Goal: Go to known website: Access a specific website the user already knows

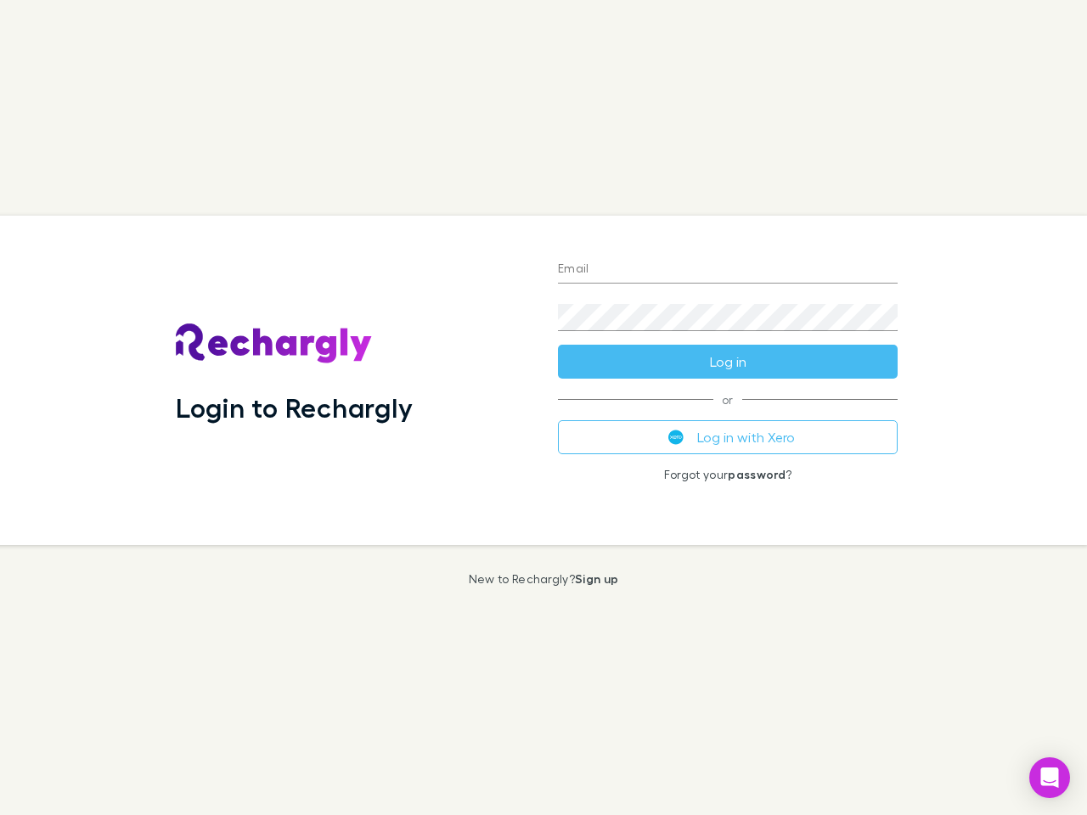
click at [543, 407] on div "Login to Rechargly" at bounding box center [353, 380] width 382 height 329
click at [727, 270] on input "Email" at bounding box center [728, 269] width 340 height 27
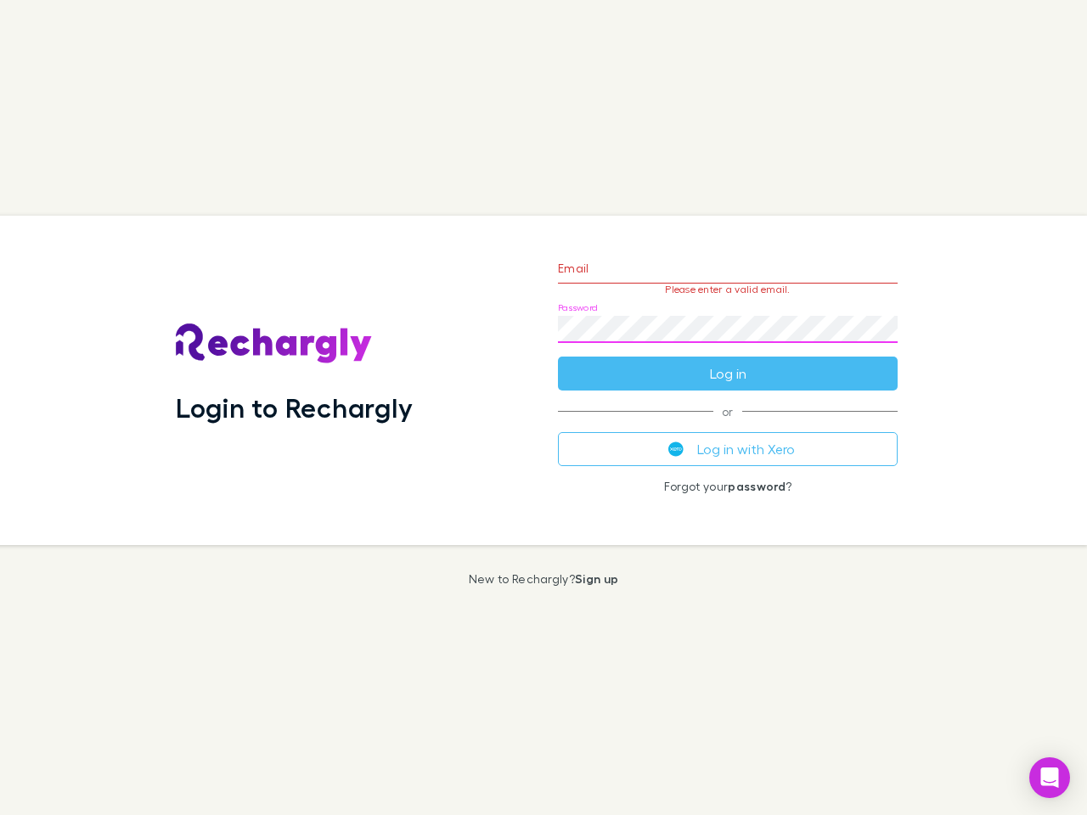
click at [727, 362] on form "Email Please enter a valid email. Password Log in" at bounding box center [728, 317] width 340 height 148
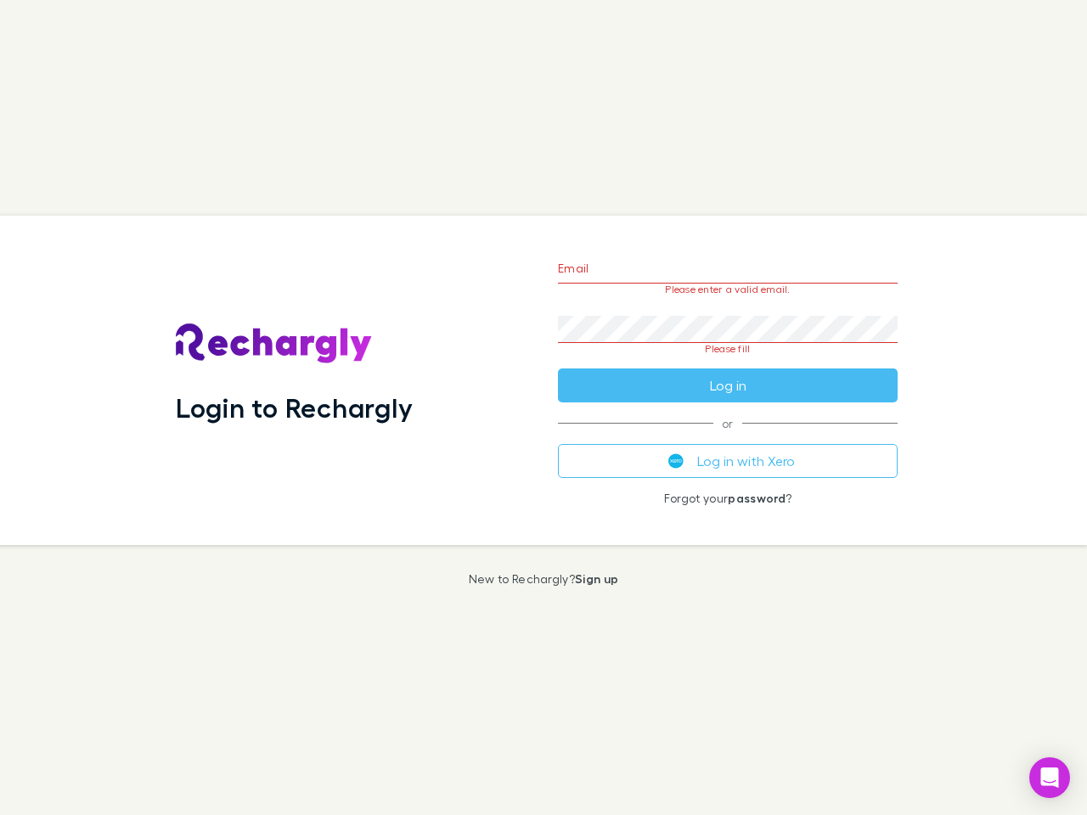
click at [727, 437] on div "Email Please enter a valid email. Password Please fill Log in or Log in with Xe…" at bounding box center [727, 380] width 367 height 329
click at [1049, 778] on icon "Open Intercom Messenger" at bounding box center [1050, 777] width 18 height 20
